Goal: Submit feedback/report problem

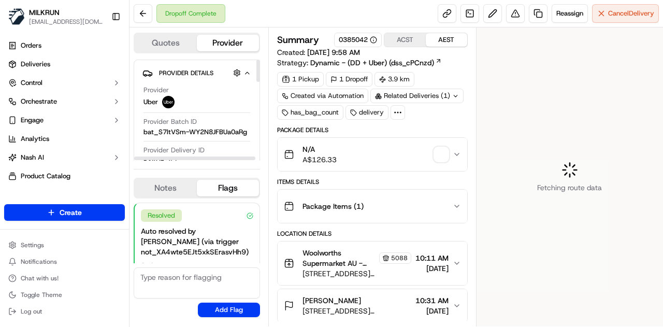
scroll to position [75, 0]
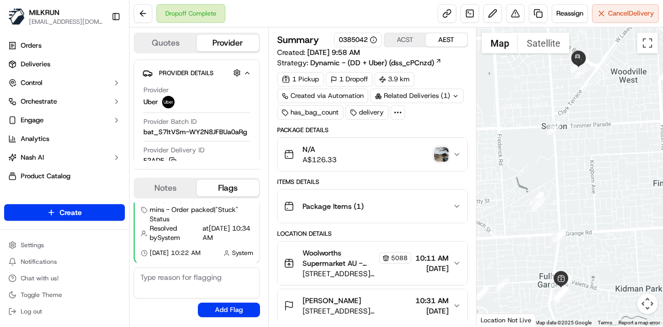
click at [446, 154] on img "button" at bounding box center [441, 154] width 15 height 15
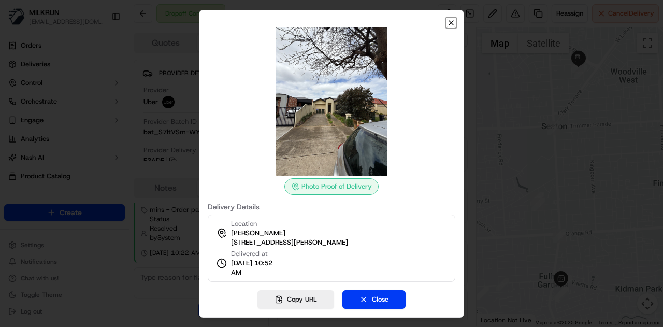
click at [448, 22] on icon "button" at bounding box center [451, 23] width 8 height 8
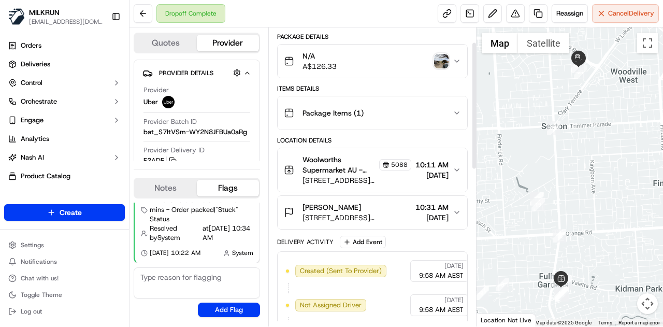
scroll to position [35, 0]
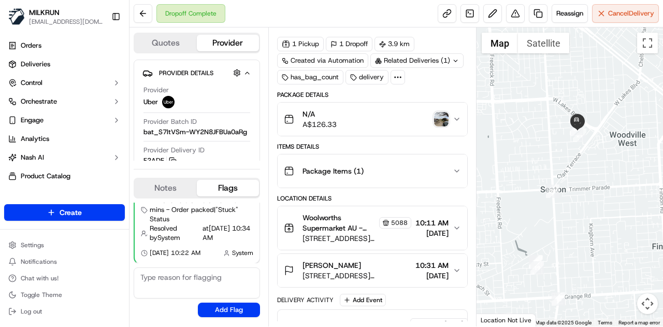
drag, startPoint x: 581, startPoint y: 181, endPoint x: 579, endPoint y: 213, distance: 32.1
click at [579, 213] on div at bounding box center [569, 176] width 187 height 299
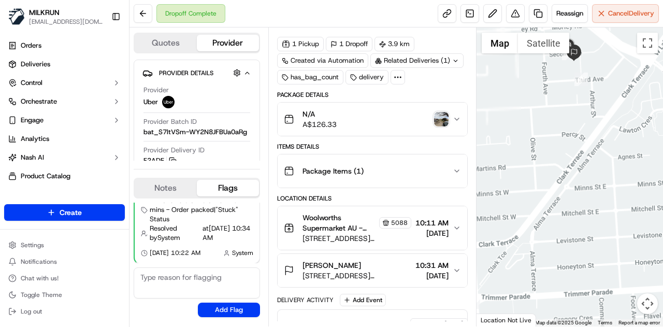
drag, startPoint x: 569, startPoint y: 126, endPoint x: 570, endPoint y: 163, distance: 37.3
click at [569, 239] on div at bounding box center [569, 176] width 187 height 299
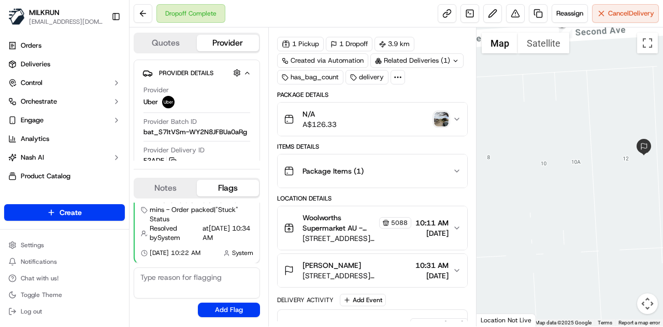
drag, startPoint x: 592, startPoint y: 156, endPoint x: 585, endPoint y: 187, distance: 32.0
click at [585, 187] on div at bounding box center [569, 176] width 187 height 299
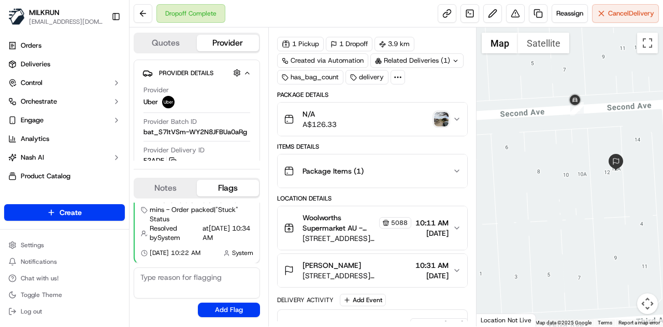
drag, startPoint x: 635, startPoint y: 206, endPoint x: 628, endPoint y: 222, distance: 18.1
click at [628, 222] on div at bounding box center [569, 176] width 187 height 299
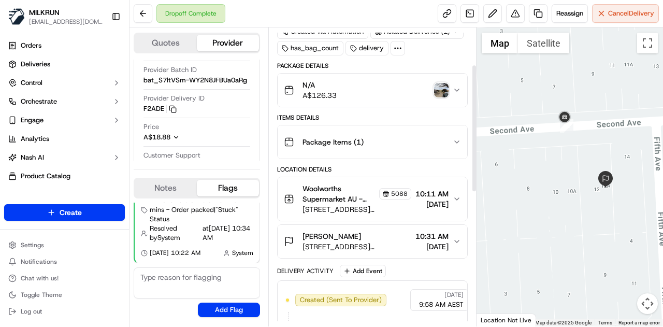
scroll to position [87, 0]
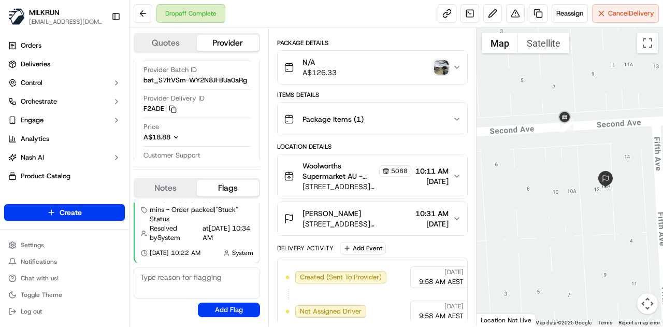
click at [455, 172] on icon "button" at bounding box center [457, 176] width 8 height 8
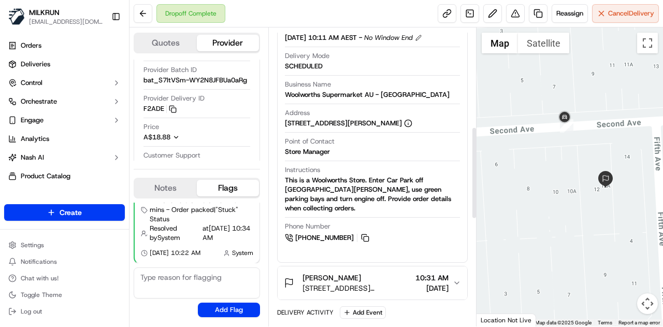
scroll to position [398, 0]
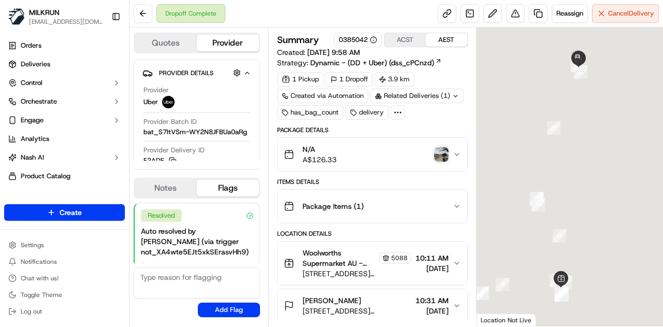
scroll to position [75, 0]
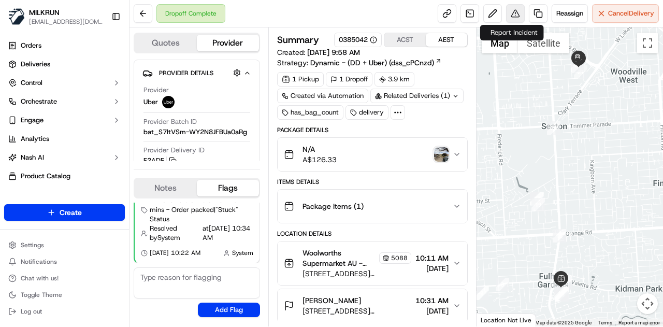
click at [515, 15] on button at bounding box center [515, 13] width 19 height 19
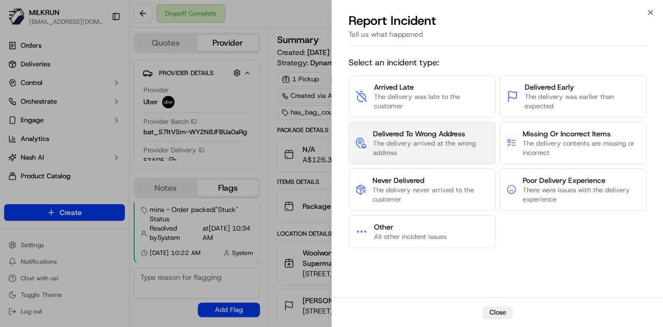
click at [427, 124] on button "Delivered To Wrong Address The delivery arrived at the wrong address" at bounding box center [422, 143] width 147 height 42
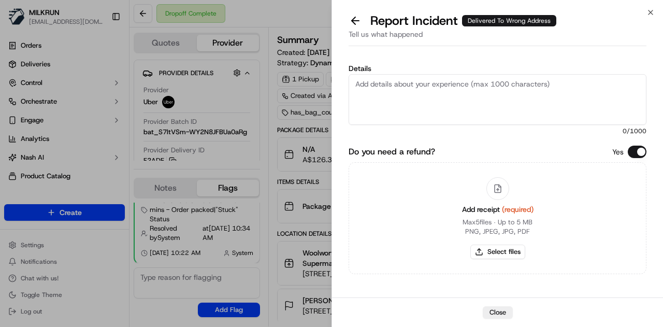
click at [408, 97] on textarea "Details" at bounding box center [498, 99] width 298 height 51
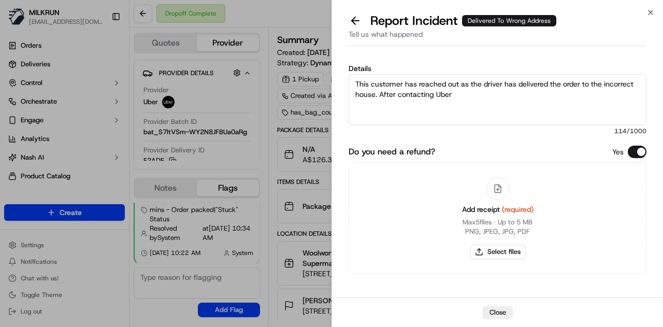
click at [377, 93] on textarea "This customer has reached out as the driver has delivered the order to the inco…" at bounding box center [498, 99] width 298 height 51
click at [585, 99] on textarea "This customer has reached out as the driver has delivered the order to the inco…" at bounding box center [498, 99] width 298 height 51
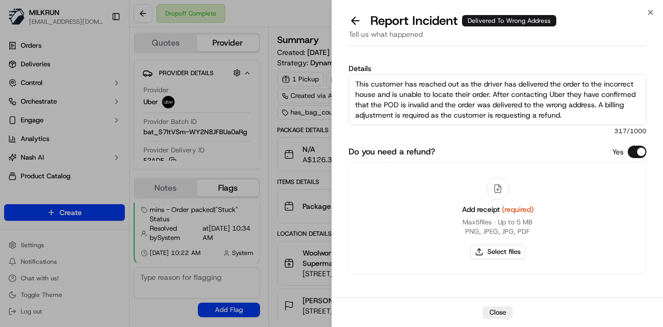
type textarea "This customer has reached out as the driver has delivered the order to the inco…"
click at [503, 250] on button "Select files" at bounding box center [497, 251] width 55 height 15
type input "C:\fakepath\Screenshot 2025-09-22 121334.png"
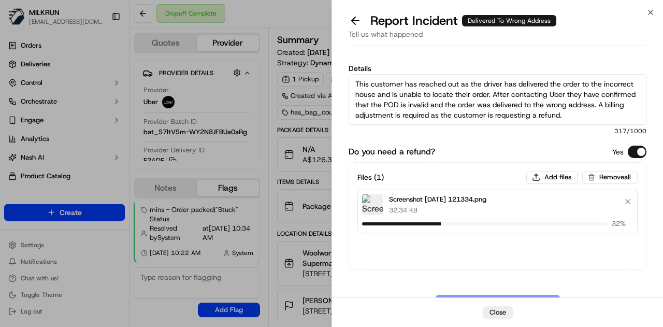
scroll to position [38, 0]
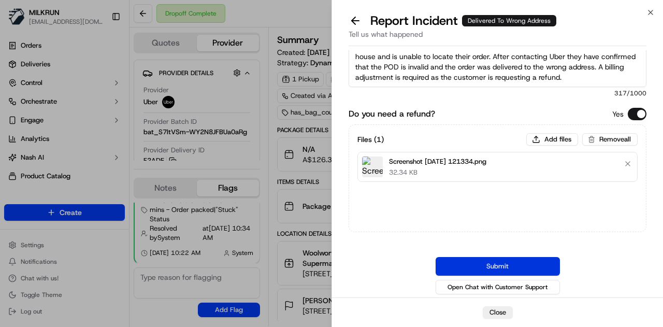
click at [512, 267] on button "Submit" at bounding box center [498, 266] width 124 height 19
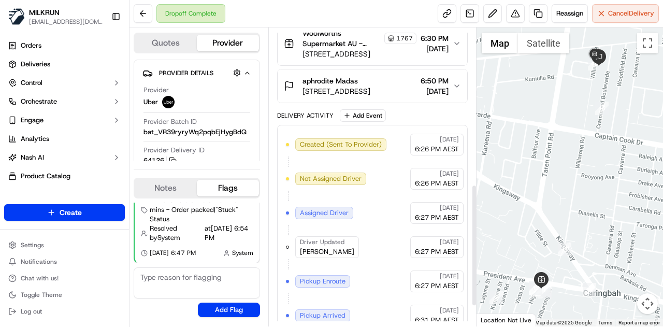
scroll to position [414, 0]
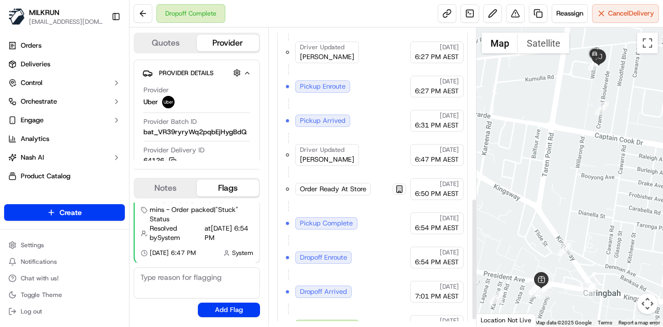
click at [558, 201] on div at bounding box center [569, 176] width 187 height 299
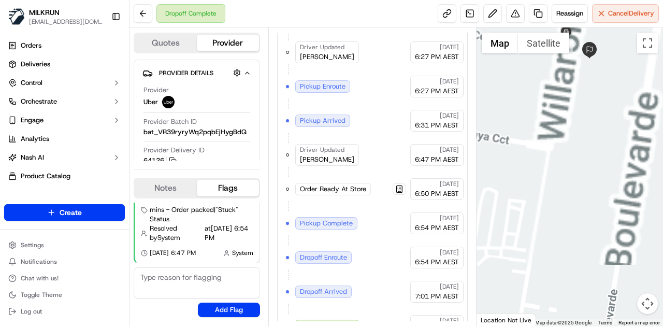
drag, startPoint x: 589, startPoint y: 133, endPoint x: 579, endPoint y: 196, distance: 64.0
click at [578, 212] on div at bounding box center [569, 176] width 187 height 299
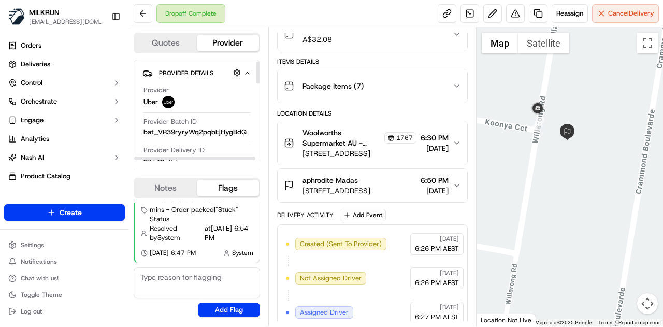
scroll to position [52, 0]
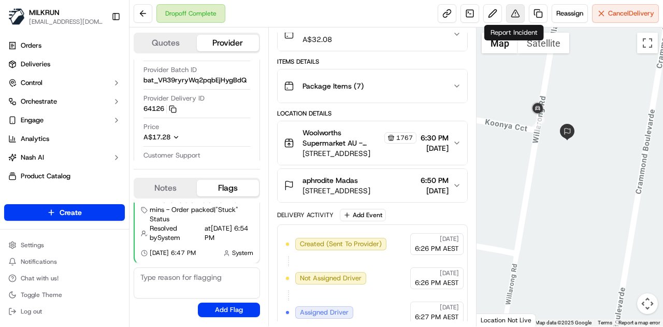
click at [509, 10] on button at bounding box center [515, 13] width 19 height 19
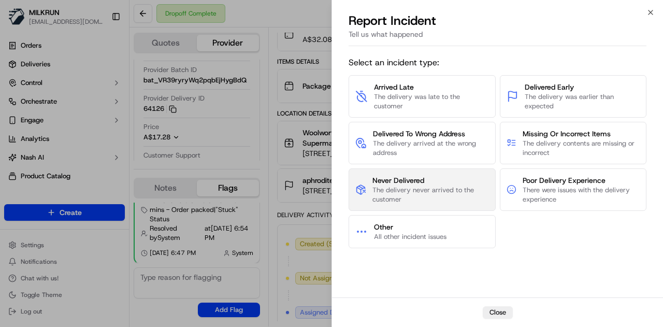
click at [417, 179] on span "Never Delivered" at bounding box center [430, 180] width 116 height 10
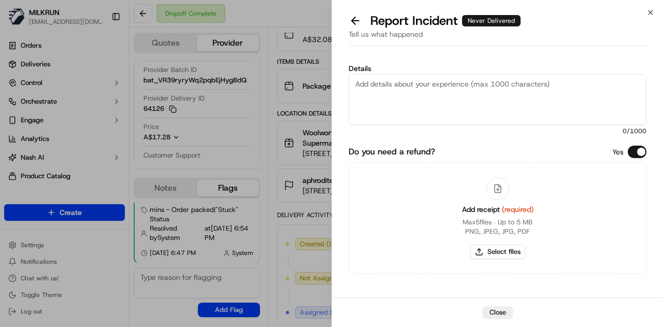
click at [410, 85] on textarea "Details" at bounding box center [498, 99] width 298 height 51
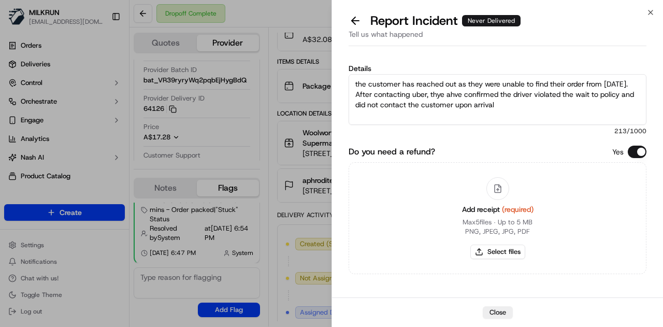
drag, startPoint x: 410, startPoint y: 85, endPoint x: 572, endPoint y: 177, distance: 185.5
drag, startPoint x: 572, startPoint y: 177, endPoint x: 386, endPoint y: 130, distance: 191.2
click at [386, 131] on span "213 /1000" at bounding box center [498, 131] width 298 height 8
click at [502, 108] on textarea "the customer has reached out as they were unable to find their order from [DATE…" at bounding box center [498, 99] width 298 height 51
type textarea "the customer has reached out as they were unable to find their order from [DATE…"
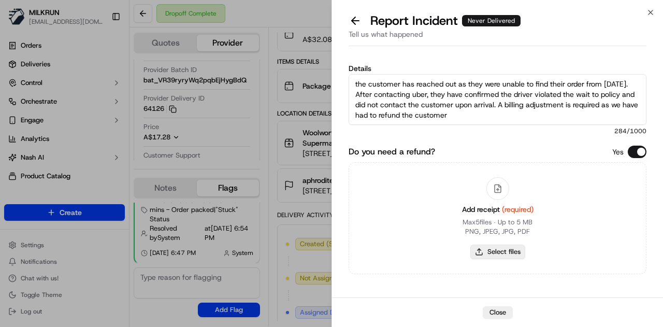
click at [492, 250] on button "Select files" at bounding box center [497, 251] width 55 height 15
type input "C:\fakepath\Screenshot [DATE] 124504.png"
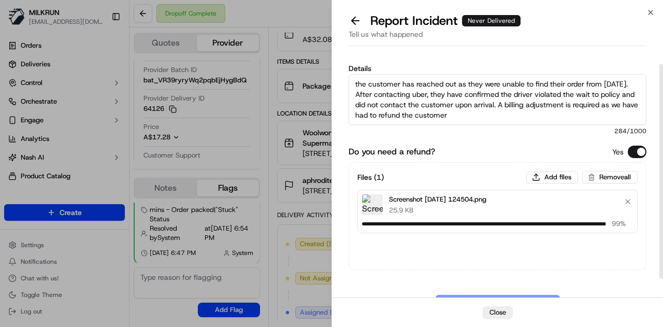
scroll to position [38, 0]
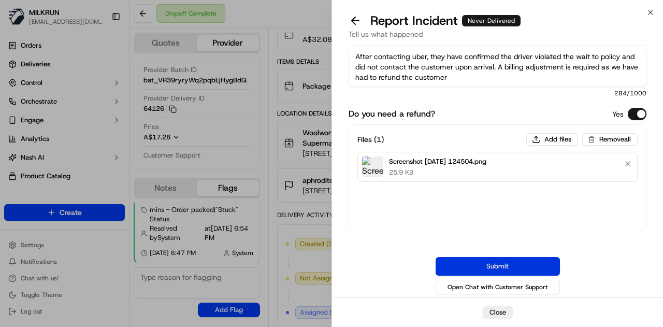
click at [510, 265] on button "Submit" at bounding box center [498, 266] width 124 height 19
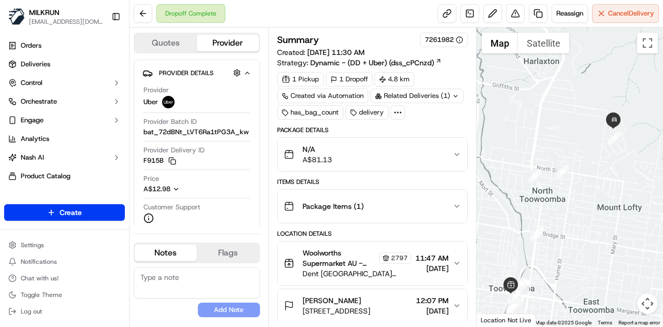
drag, startPoint x: 575, startPoint y: 191, endPoint x: 564, endPoint y: 226, distance: 36.7
click at [564, 226] on div at bounding box center [569, 176] width 187 height 299
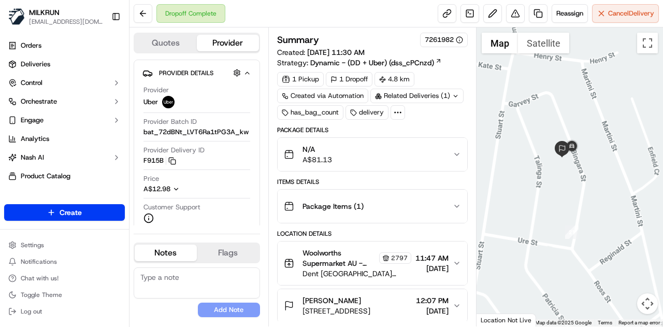
drag, startPoint x: 605, startPoint y: 172, endPoint x: 600, endPoint y: 190, distance: 18.2
click at [603, 191] on div at bounding box center [569, 176] width 187 height 299
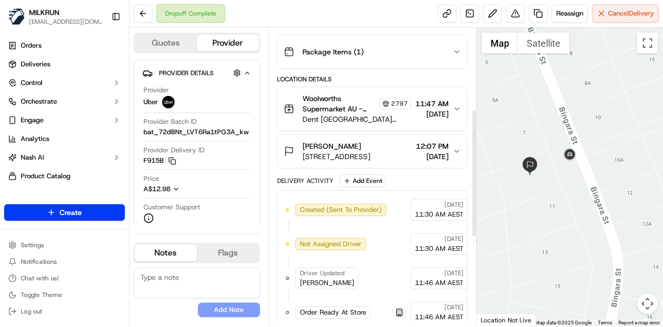
scroll to position [138, 0]
